Goal: Check status: Check status

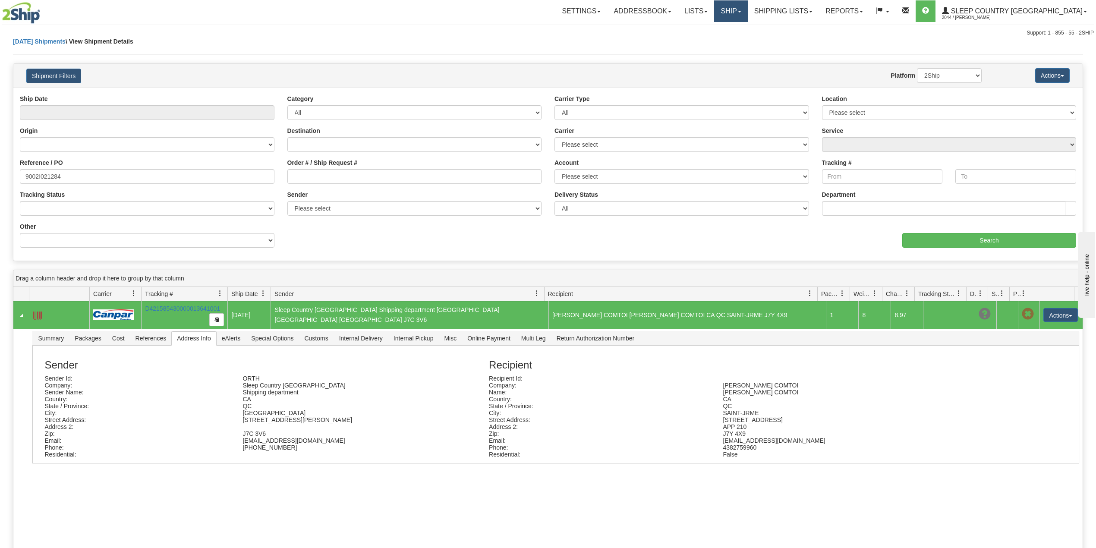
click at [747, 7] on link "Ship" at bounding box center [730, 11] width 33 height 22
click at [739, 40] on span "OnHold / Order Queue" at bounding box center [708, 41] width 61 height 7
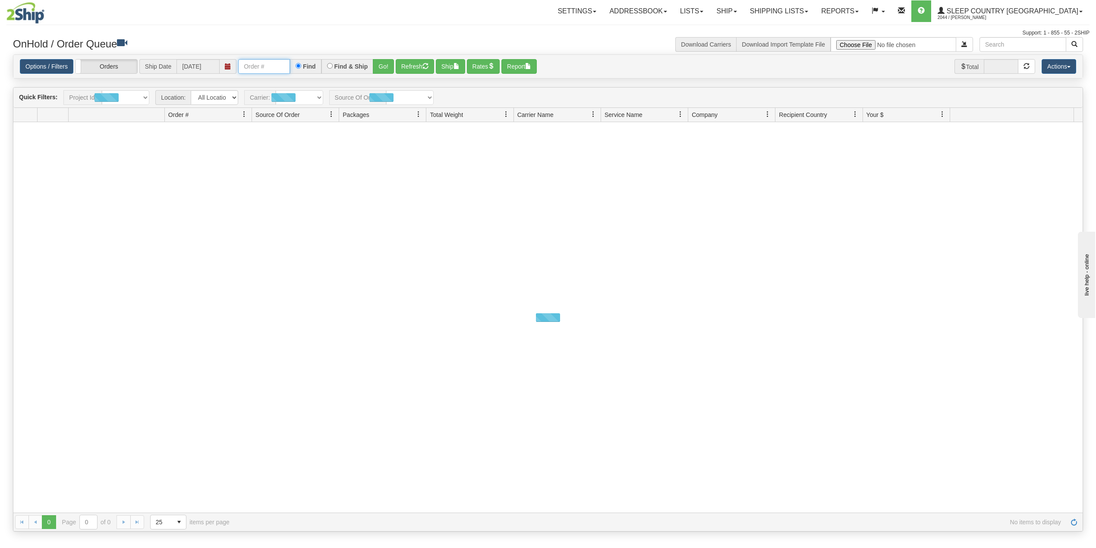
click at [268, 66] on input "text" at bounding box center [264, 66] width 52 height 15
paste input "9002I040979"
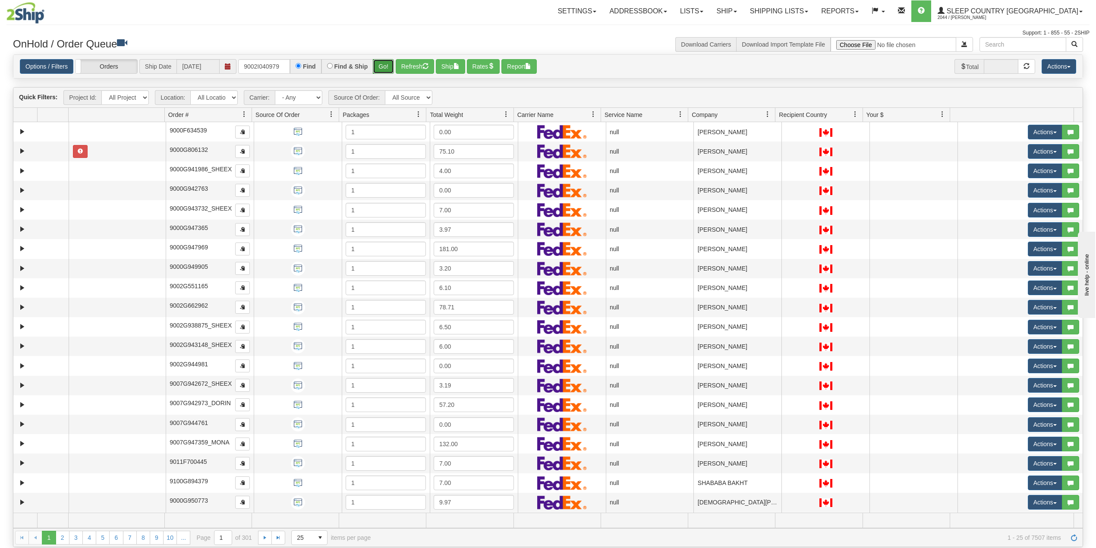
click at [381, 66] on button "Go!" at bounding box center [383, 66] width 21 height 15
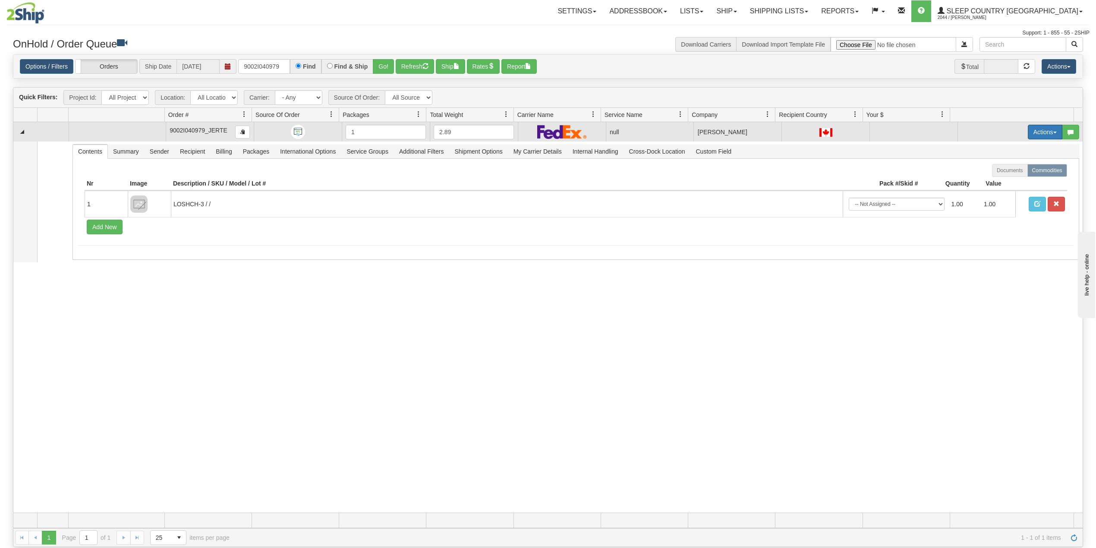
click at [1038, 133] on button "Actions" at bounding box center [1045, 132] width 35 height 15
click at [998, 195] on span "Delete" at bounding box center [1007, 193] width 23 height 7
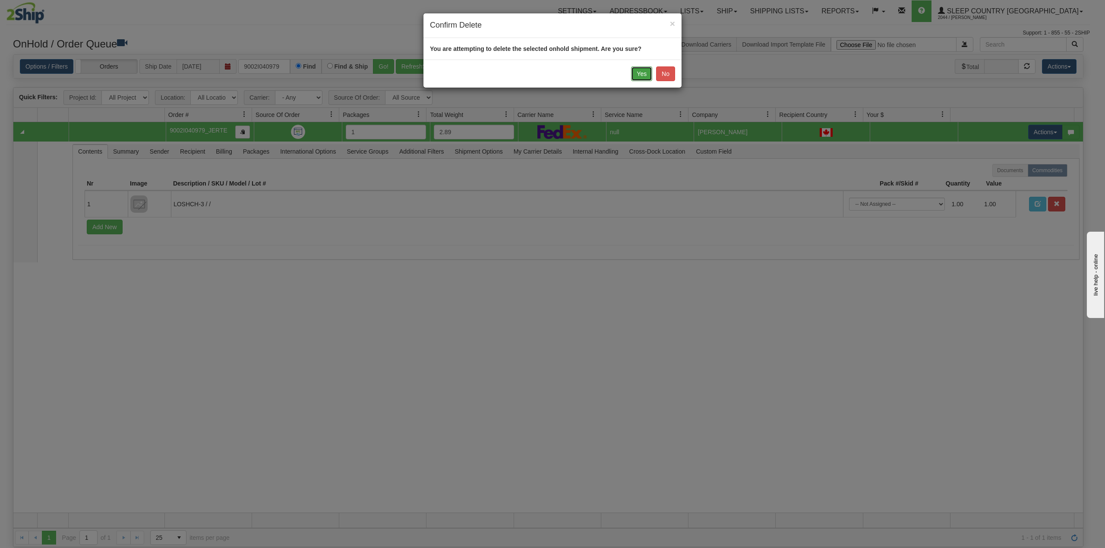
click at [641, 73] on button "Yes" at bounding box center [641, 73] width 21 height 15
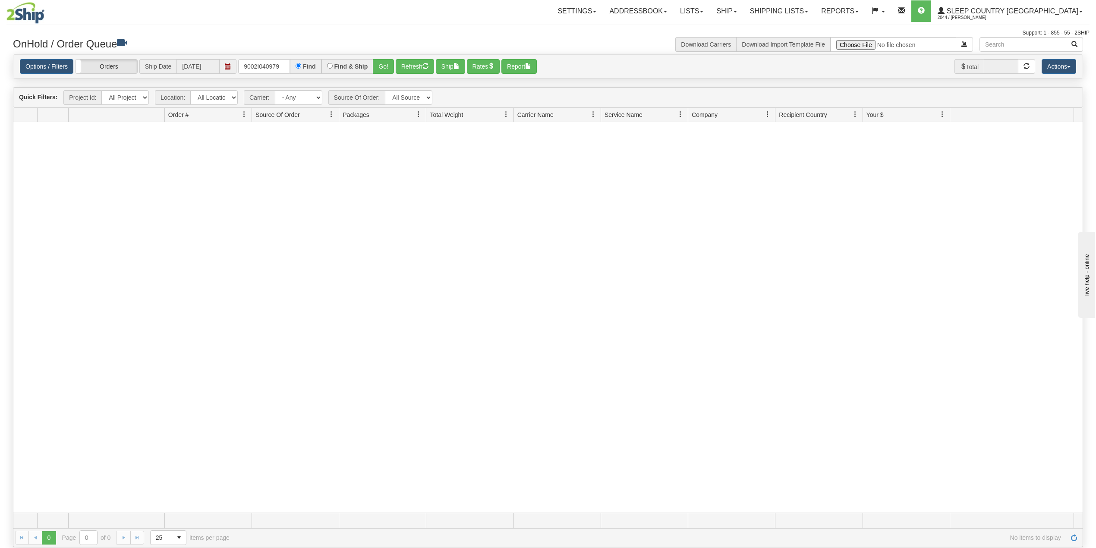
click at [608, 56] on div "Options / Filters Group Shipments Orders Ship Date 09/03/2025 9002I040979 Find …" at bounding box center [547, 67] width 1069 height 24
click at [254, 60] on input "9002I040979" at bounding box center [264, 66] width 52 height 15
paste input "0I001976"
type input "9000I001976"
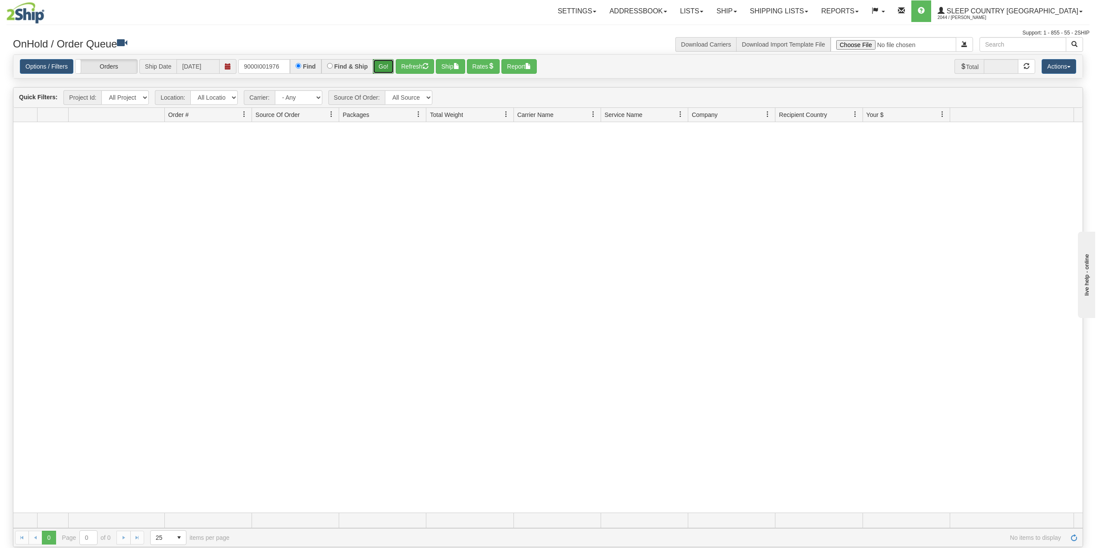
click at [389, 66] on button "Go!" at bounding box center [383, 66] width 21 height 15
click at [815, 6] on link "Shipping lists" at bounding box center [778, 11] width 71 height 22
click at [814, 36] on link "Search Shipment History" at bounding box center [772, 41] width 84 height 11
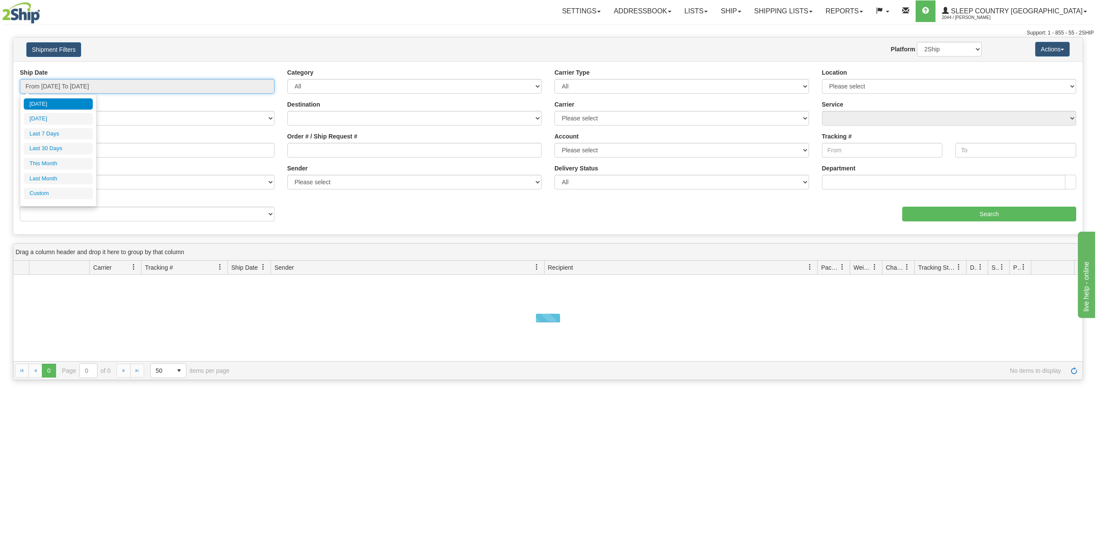
click at [82, 80] on input "From 09/02/2025 To 09/03/2025" at bounding box center [147, 86] width 255 height 15
click at [50, 157] on ul "Today Yesterday Last 7 Days Last 30 Days This Month Last Month Custom" at bounding box center [58, 148] width 69 height 101
click at [53, 152] on li "Last 30 Days" at bounding box center [58, 149] width 69 height 12
type input "From 08/05/2025 To 09/03/2025"
click at [56, 149] on input "Reference / PO" at bounding box center [147, 150] width 255 height 15
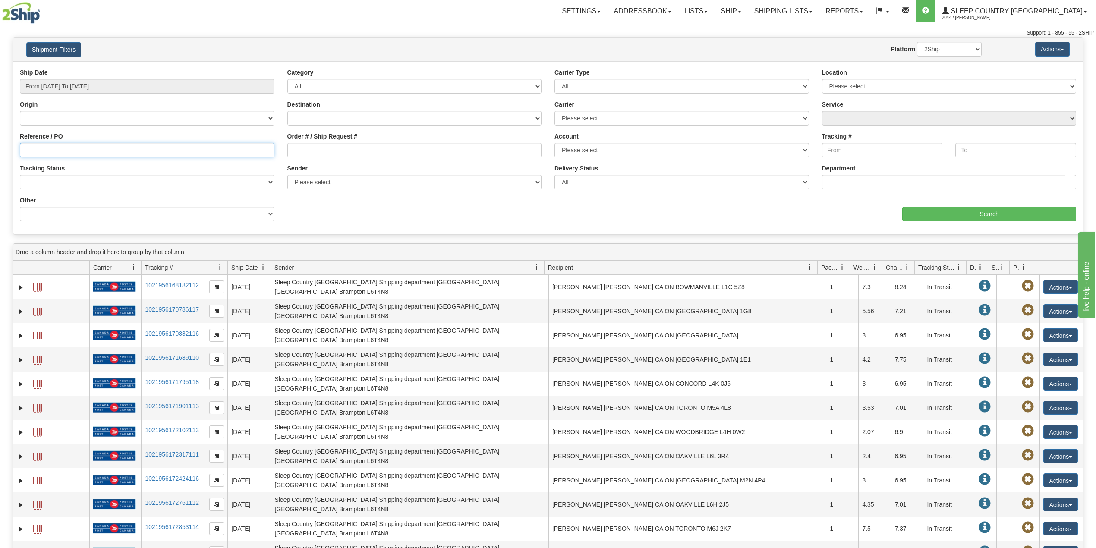
paste input "9000I001976"
click at [974, 221] on input "Search" at bounding box center [989, 214] width 174 height 15
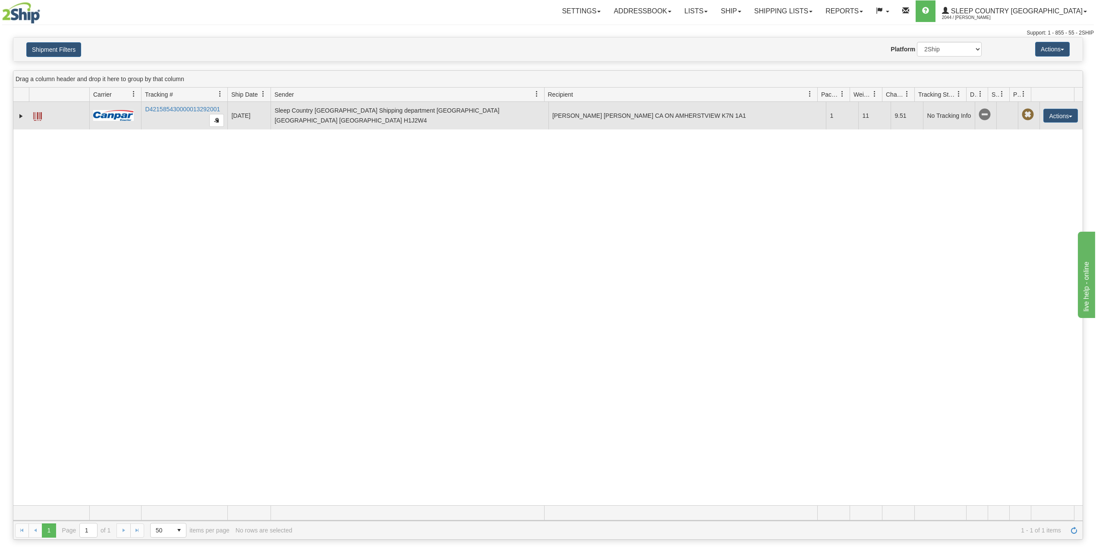
click at [185, 113] on td "D421585430000013292001" at bounding box center [184, 116] width 86 height 28
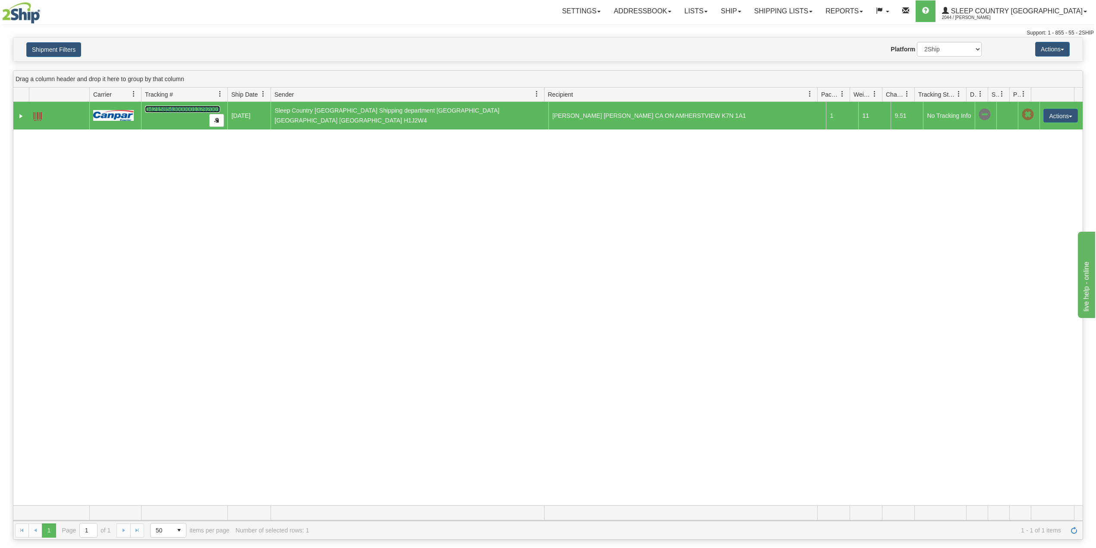
click at [186, 106] on link "D421585430000013292001" at bounding box center [182, 109] width 75 height 7
click at [59, 53] on button "Shipment Filters" at bounding box center [53, 49] width 55 height 15
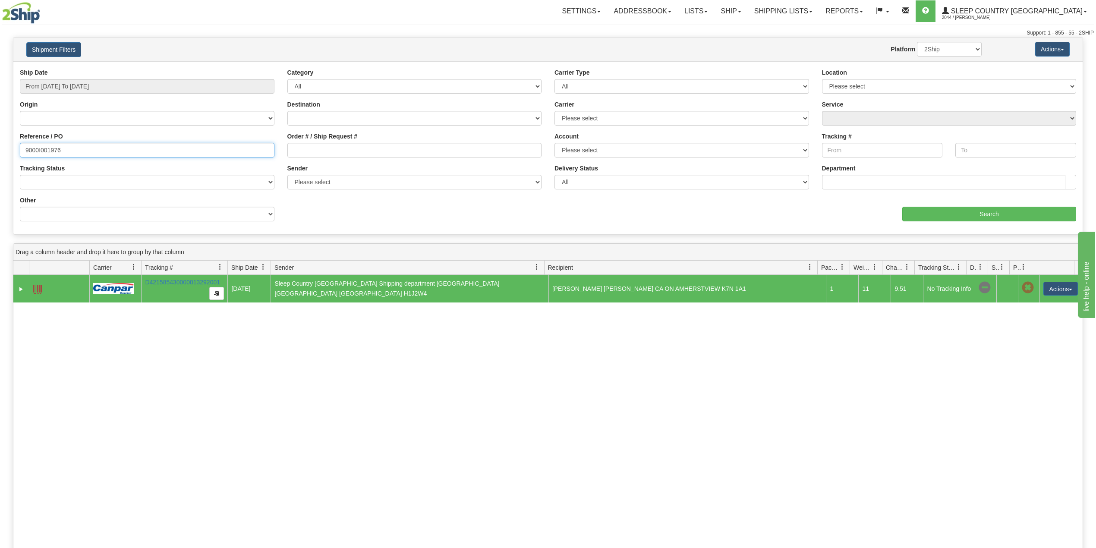
click at [47, 149] on input "9000I001976" at bounding box center [147, 150] width 255 height 15
paste input "39940"
type input "9000I039940"
click at [943, 216] on input "Search" at bounding box center [989, 214] width 174 height 15
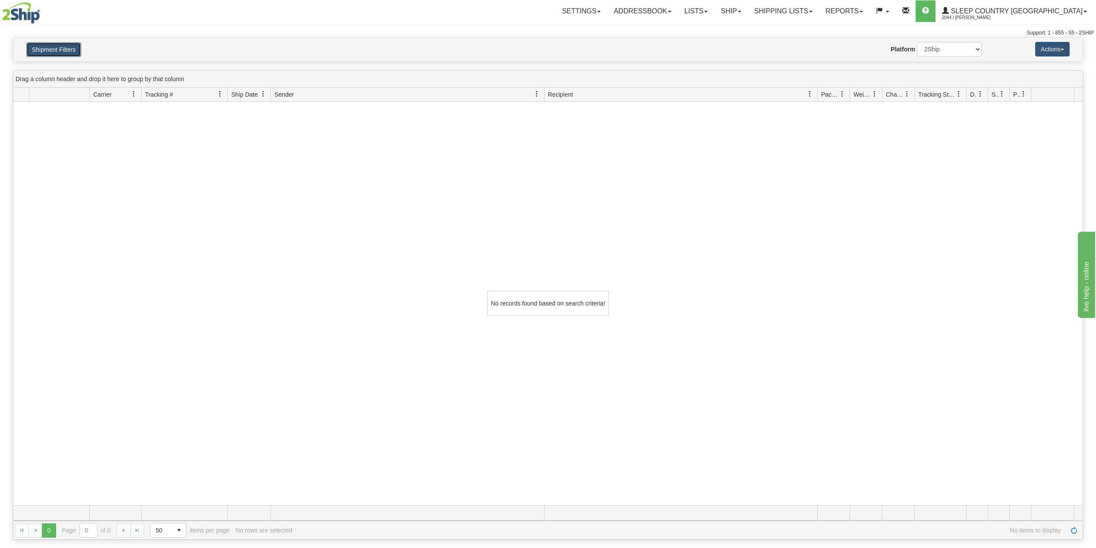
click at [63, 50] on button "Shipment Filters" at bounding box center [53, 49] width 55 height 15
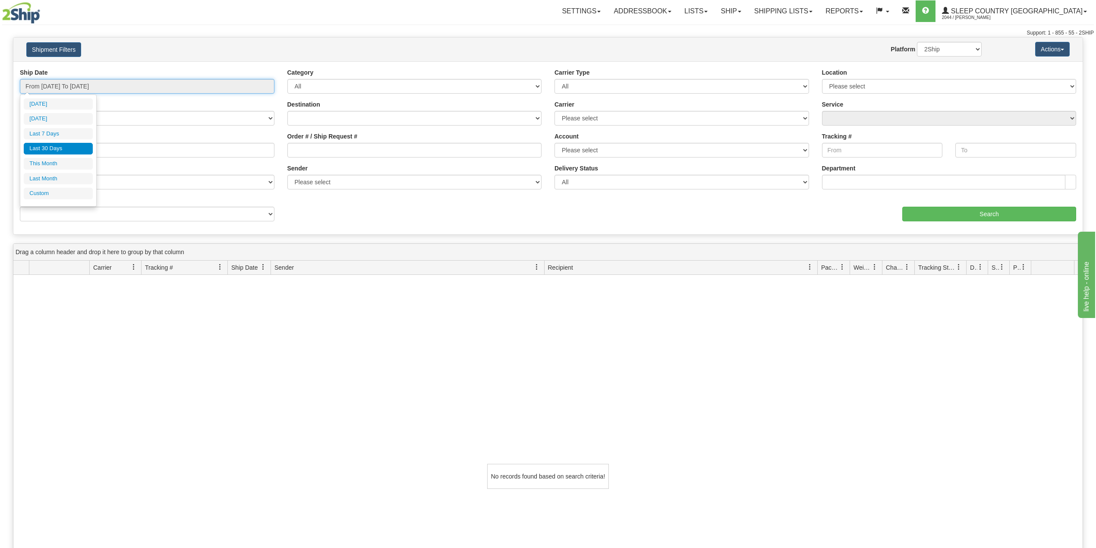
click at [80, 86] on input "From 08/05/2025 To 09/03/2025" at bounding box center [147, 86] width 255 height 15
click at [747, 6] on link "Ship" at bounding box center [730, 11] width 33 height 22
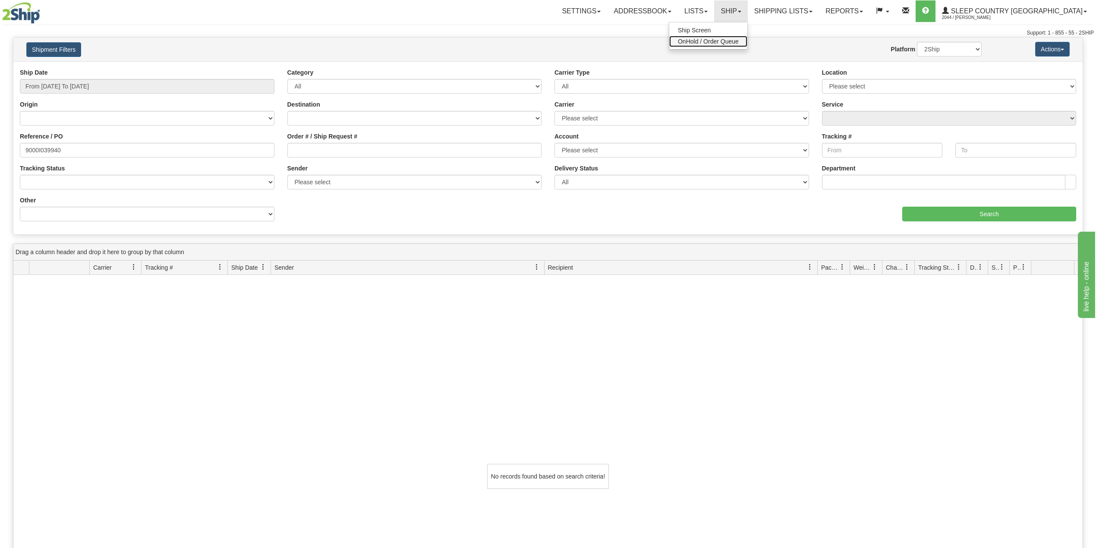
click at [739, 38] on span "OnHold / Order Queue" at bounding box center [708, 41] width 61 height 7
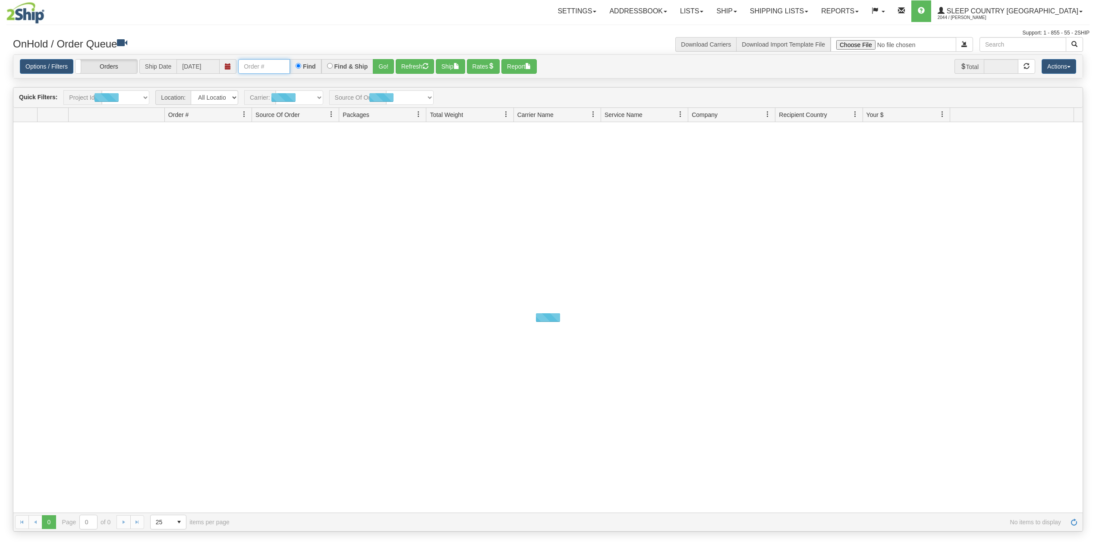
drag, startPoint x: 280, startPoint y: 68, endPoint x: 299, endPoint y: 70, distance: 19.1
click at [280, 68] on input "text" at bounding box center [264, 66] width 52 height 15
paste input "9000I039940"
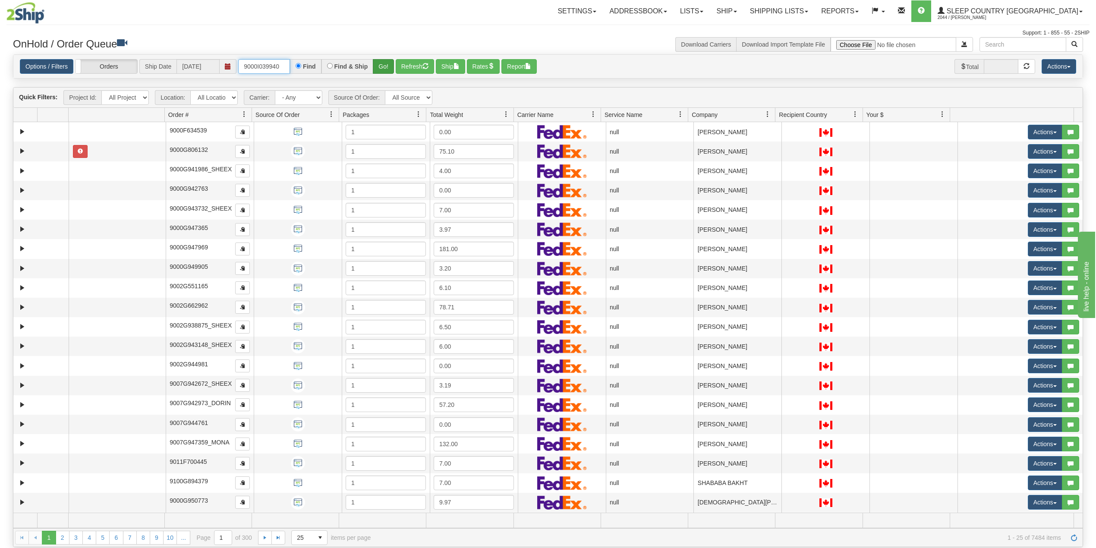
type input "9000I039940"
click at [385, 61] on button "Go!" at bounding box center [383, 66] width 21 height 15
